Goal: Task Accomplishment & Management: Manage account settings

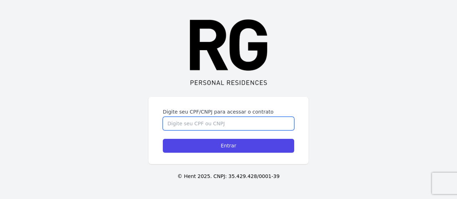
click at [260, 126] on input "Digite seu CPF/CNPJ para acessar o contrato" at bounding box center [228, 124] width 131 height 14
type input "14744587771"
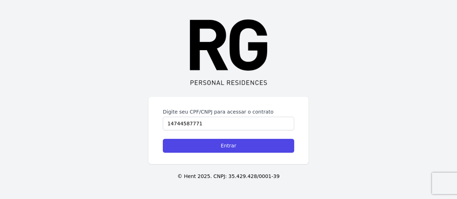
click at [217, 138] on form "Digite seu CPF/CNPJ para acessar o contrato 14744587771 Entrar" at bounding box center [228, 130] width 131 height 45
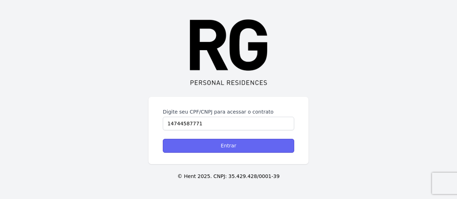
click at [221, 144] on input "Entrar" at bounding box center [228, 146] width 131 height 14
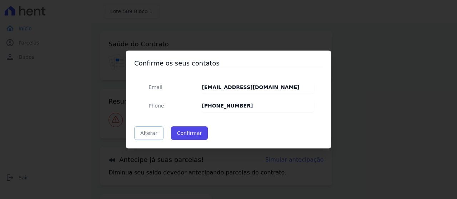
click at [154, 133] on link "Alterar" at bounding box center [148, 134] width 29 height 14
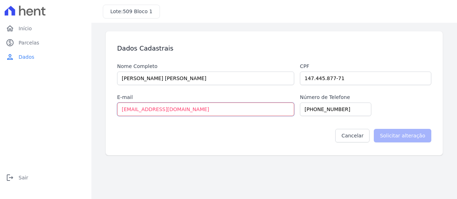
click at [218, 112] on input "[EMAIL_ADDRESS][DOMAIN_NAME]" at bounding box center [205, 110] width 177 height 14
paste input "Julianarodrigues."
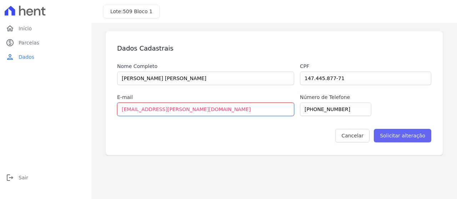
type input "[EMAIL_ADDRESS][PERSON_NAME][DOMAIN_NAME]"
click at [412, 137] on input "Solicitar alteração" at bounding box center [401, 136] width 57 height 14
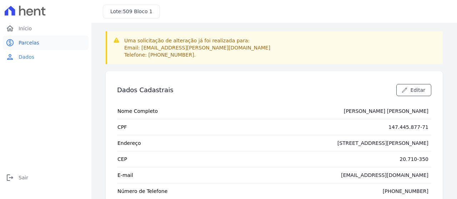
click at [23, 43] on span "Parcelas" at bounding box center [29, 42] width 21 height 7
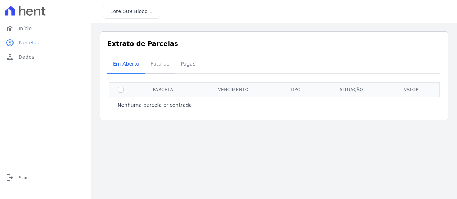
click at [160, 63] on span "Futuras" at bounding box center [159, 64] width 27 height 14
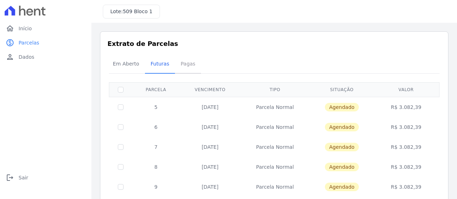
click at [183, 67] on span "Pagas" at bounding box center [187, 64] width 23 height 14
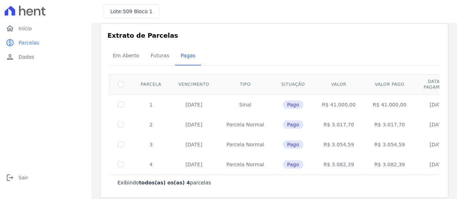
scroll to position [15, 0]
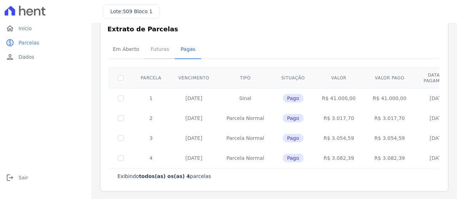
click at [157, 52] on span "Futuras" at bounding box center [159, 49] width 27 height 14
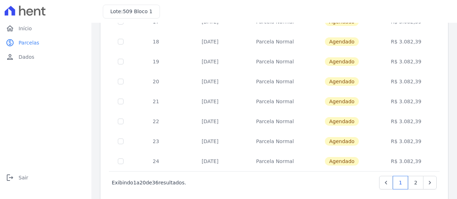
scroll to position [337, 0]
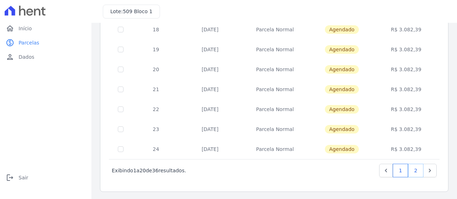
click at [413, 172] on link "2" at bounding box center [415, 171] width 15 height 14
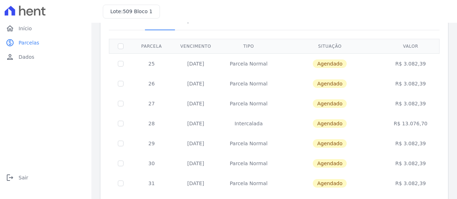
scroll to position [258, 0]
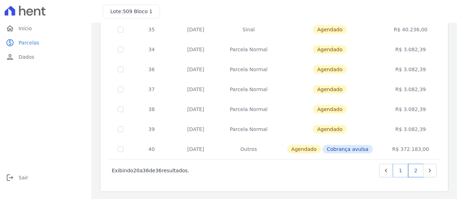
click at [396, 170] on link "1" at bounding box center [399, 171] width 15 height 14
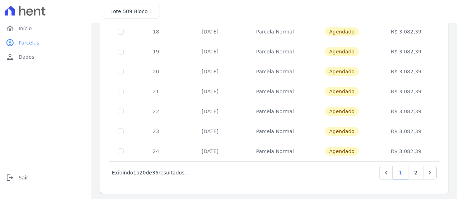
scroll to position [337, 0]
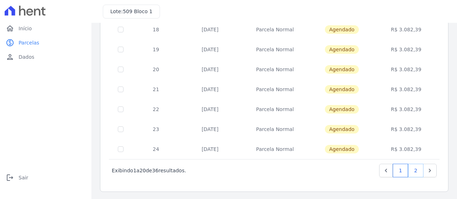
click at [412, 172] on link "2" at bounding box center [415, 171] width 15 height 14
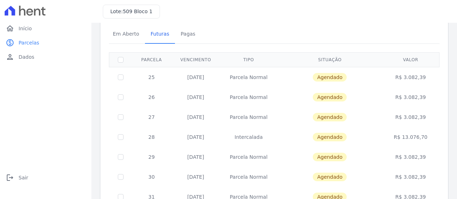
scroll to position [71, 0]
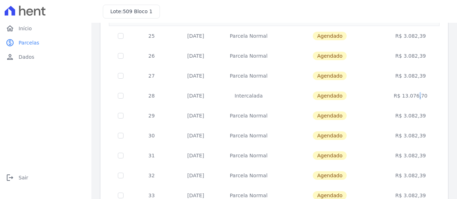
click at [403, 96] on td "R$ 13.076,70" at bounding box center [410, 96] width 56 height 20
click at [288, 100] on td "Agendado" at bounding box center [330, 96] width 106 height 20
drag, startPoint x: 248, startPoint y: 93, endPoint x: 236, endPoint y: 95, distance: 11.8
click at [248, 93] on td "Intercalada" at bounding box center [248, 96] width 56 height 20
click at [198, 95] on td "[DATE]" at bounding box center [195, 96] width 49 height 20
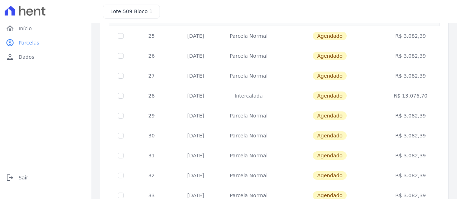
drag, startPoint x: 342, startPoint y: 95, endPoint x: 383, endPoint y: 96, distance: 41.8
click at [342, 95] on span "Agendado" at bounding box center [329, 96] width 34 height 9
click at [405, 96] on td "R$ 13.076,70" at bounding box center [410, 96] width 56 height 20
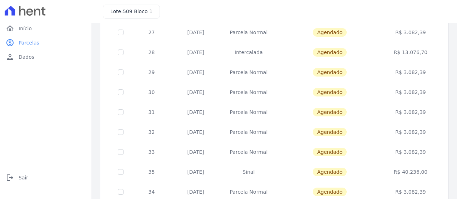
scroll to position [0, 0]
